Goal: Navigation & Orientation: Understand site structure

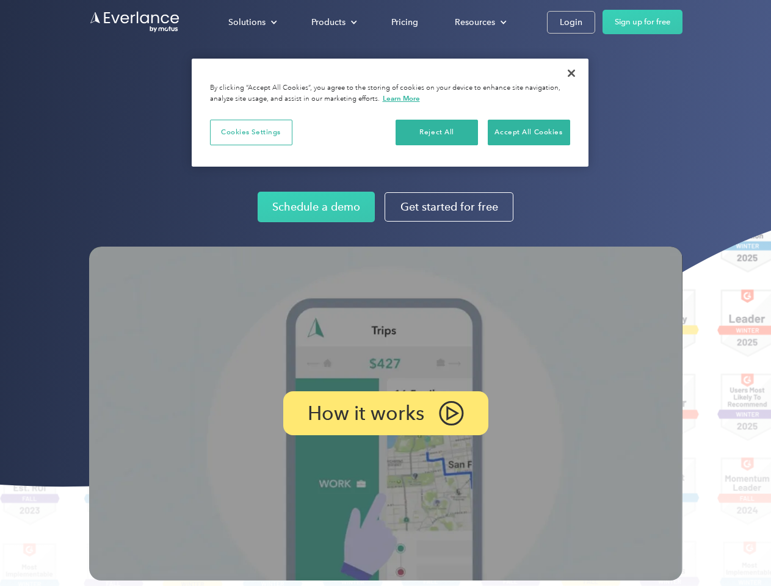
click at [385, 293] on img at bounding box center [386, 414] width 594 height 334
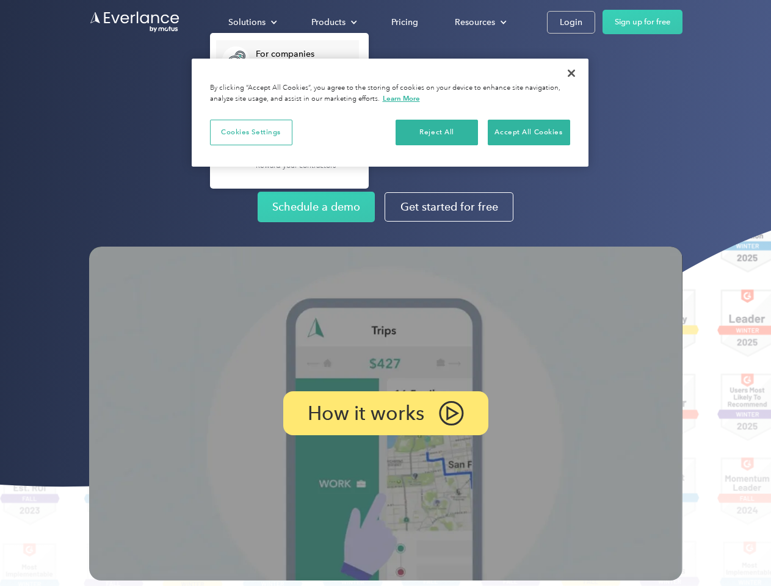
click at [252, 22] on div "Solutions" at bounding box center [246, 22] width 37 height 15
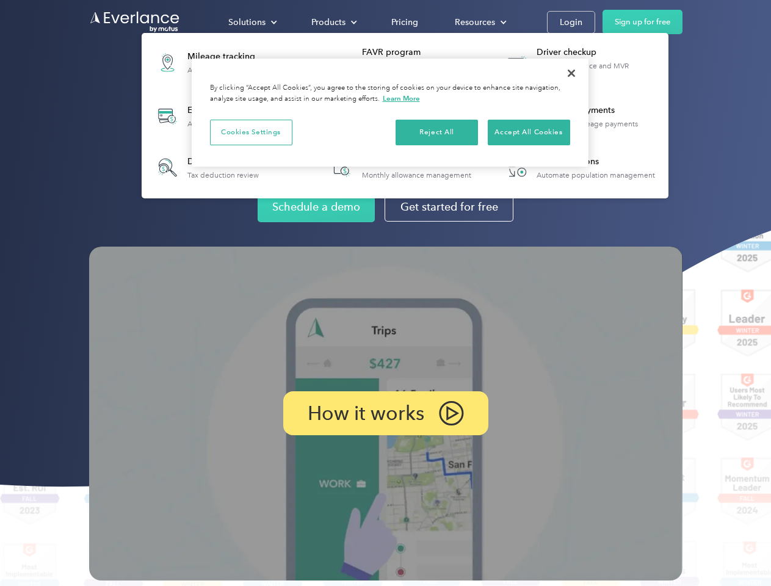
click at [333, 22] on div "Products" at bounding box center [328, 22] width 34 height 15
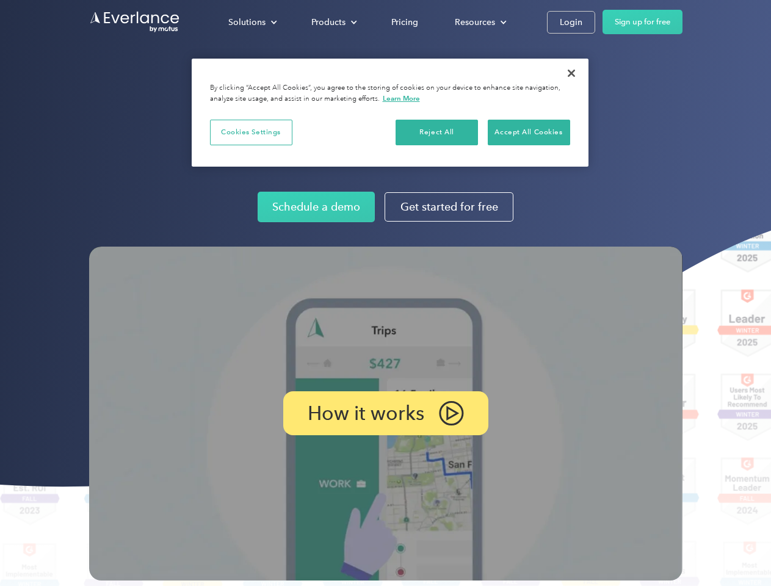
click at [479, 22] on div "Resources" at bounding box center [475, 22] width 40 height 15
click at [385, 413] on p "How it works" at bounding box center [366, 413] width 117 height 15
click at [251, 132] on button "Cookies Settings" at bounding box center [251, 133] width 82 height 26
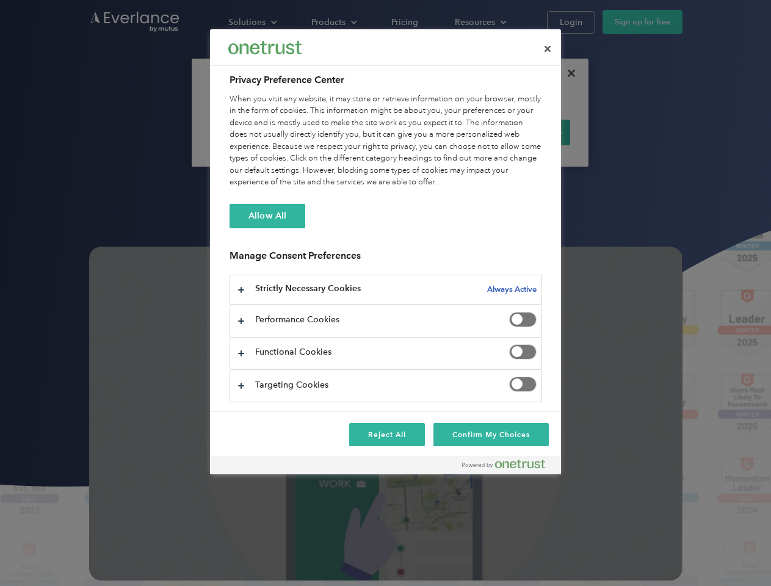
click at [437, 132] on div "When you visit any website, it may store or retrieve information on your browse…" at bounding box center [386, 140] width 313 height 95
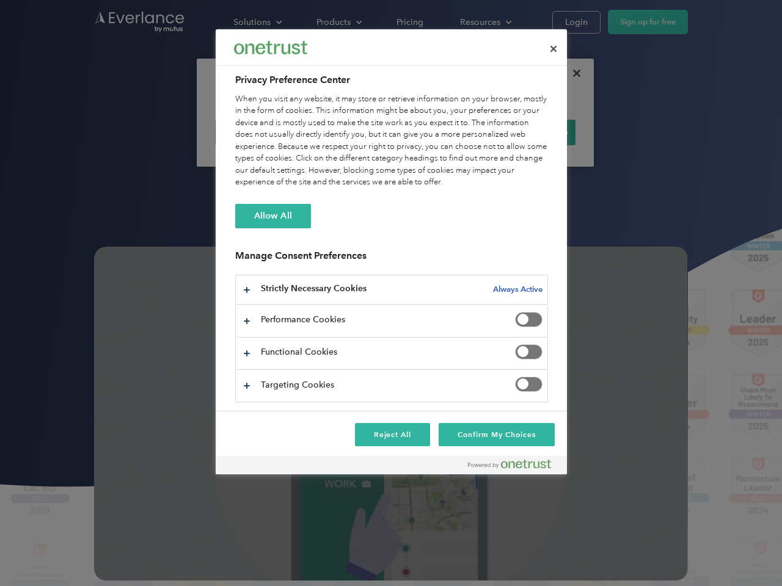
click at [529, 132] on div "When you visit any website, it may store or retrieve information on your browse…" at bounding box center [391, 140] width 313 height 95
click at [572, 73] on div at bounding box center [391, 293] width 782 height 586
